Goal: Task Accomplishment & Management: Manage account settings

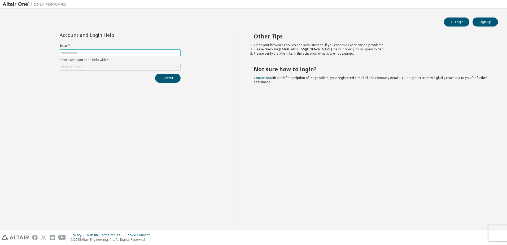
click at [95, 53] on input "text" at bounding box center [120, 53] width 118 height 4
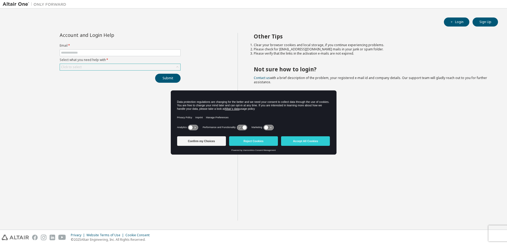
click at [96, 69] on div "Click to select" at bounding box center [120, 67] width 120 height 6
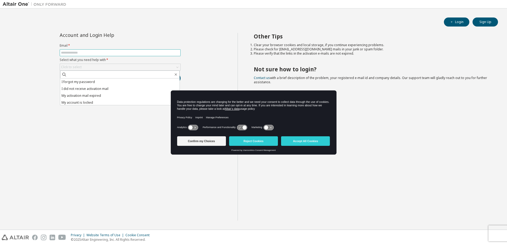
click at [99, 54] on input "text" at bounding box center [120, 53] width 118 height 4
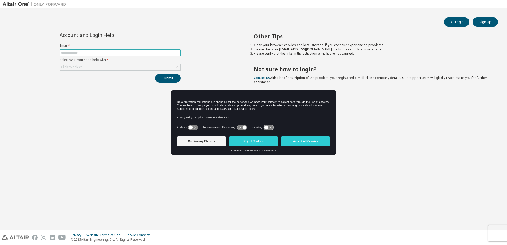
type input "**********"
click at [96, 68] on div "Click to select" at bounding box center [120, 67] width 120 height 6
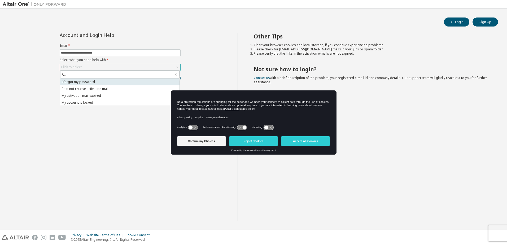
click at [92, 84] on li "I forgot my password" at bounding box center [119, 81] width 119 height 7
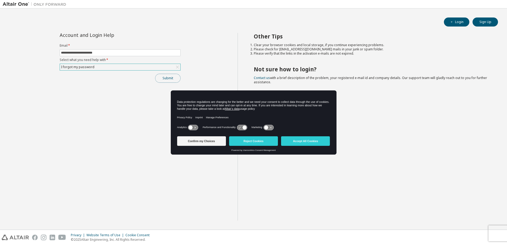
click at [172, 79] on button "Submit" at bounding box center [167, 78] width 25 height 9
click at [300, 141] on button "Accept All Cookies" at bounding box center [305, 141] width 49 height 10
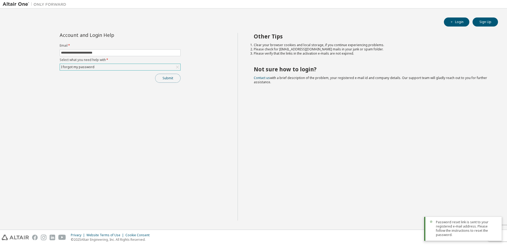
click at [175, 80] on button "Submit" at bounding box center [167, 78] width 25 height 9
